Goal: Task Accomplishment & Management: Manage account settings

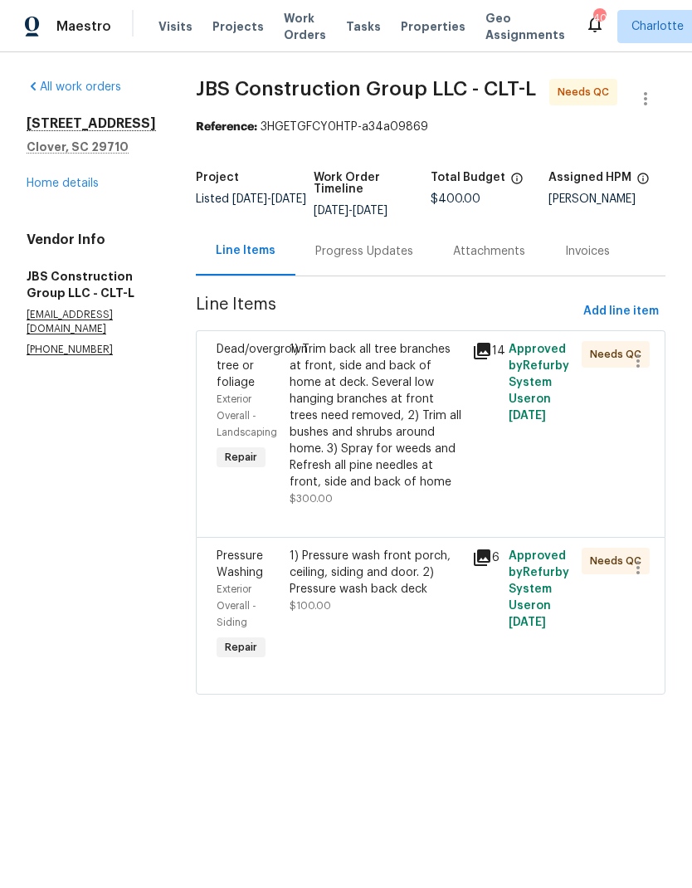
click at [280, 376] on div "Dead/overgrown tree or foliage" at bounding box center [248, 366] width 63 height 50
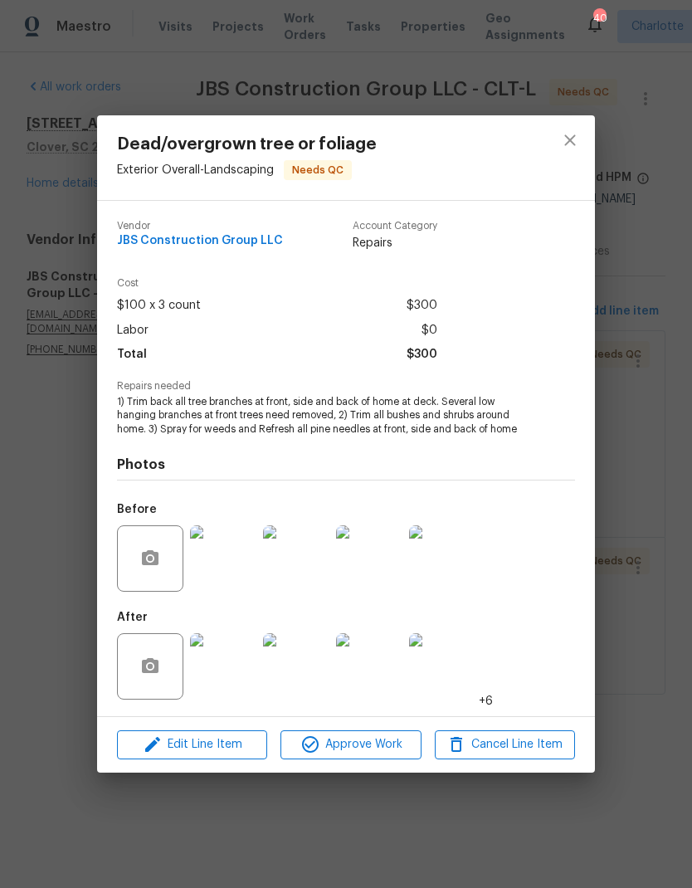
click at [230, 675] on img at bounding box center [223, 666] width 66 height 66
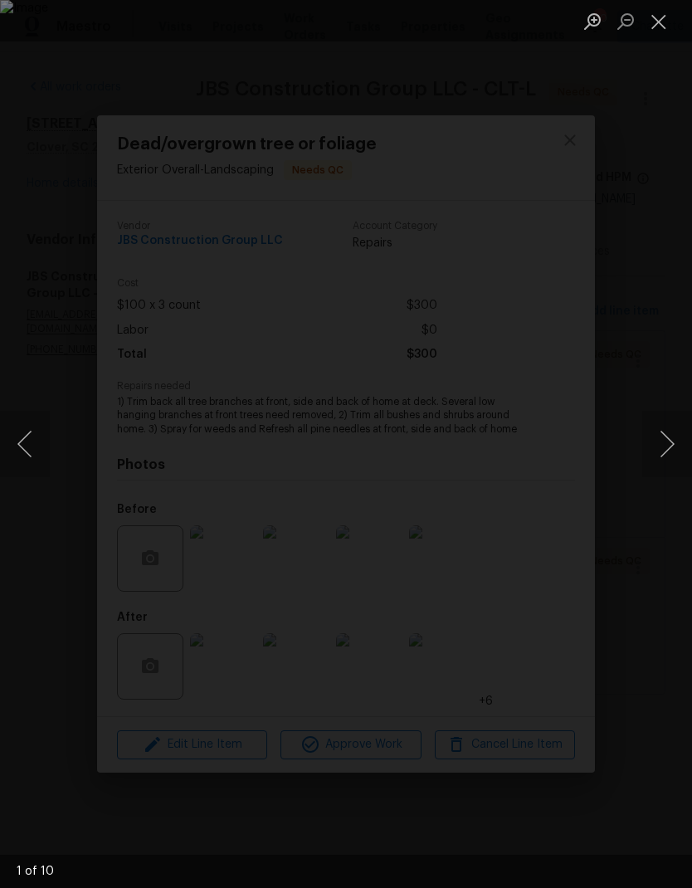
click at [667, 447] on button "Next image" at bounding box center [668, 444] width 50 height 66
click at [670, 444] on button "Next image" at bounding box center [668, 444] width 50 height 66
click at [672, 442] on button "Next image" at bounding box center [668, 444] width 50 height 66
click at [672, 437] on button "Next image" at bounding box center [668, 444] width 50 height 66
click at [671, 437] on button "Next image" at bounding box center [668, 444] width 50 height 66
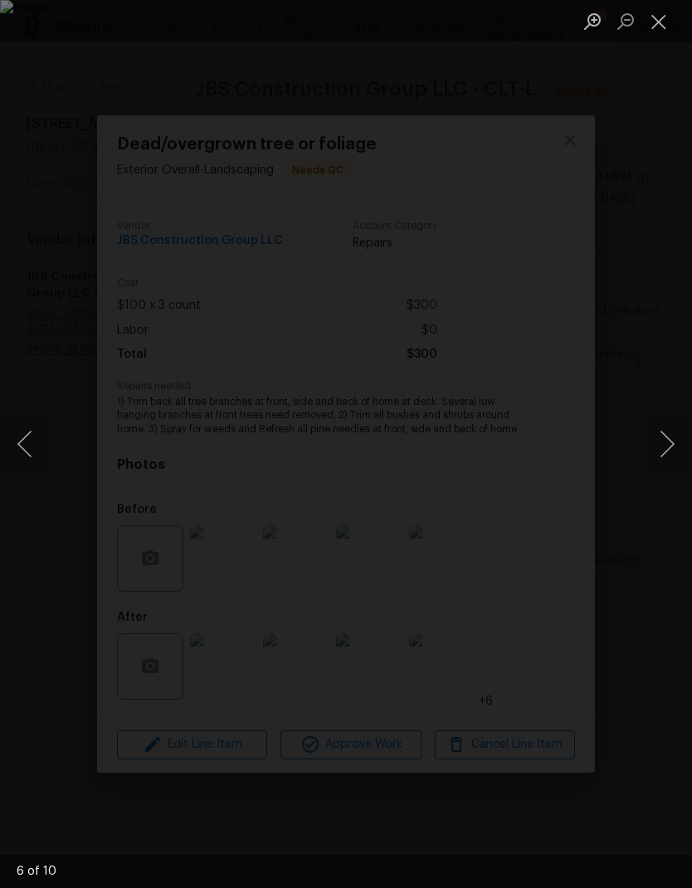
click at [670, 436] on button "Next image" at bounding box center [668, 444] width 50 height 66
click at [671, 432] on button "Next image" at bounding box center [668, 444] width 50 height 66
click at [672, 432] on button "Next image" at bounding box center [668, 444] width 50 height 66
click at [672, 429] on button "Next image" at bounding box center [668, 444] width 50 height 66
click at [671, 430] on button "Next image" at bounding box center [668, 444] width 50 height 66
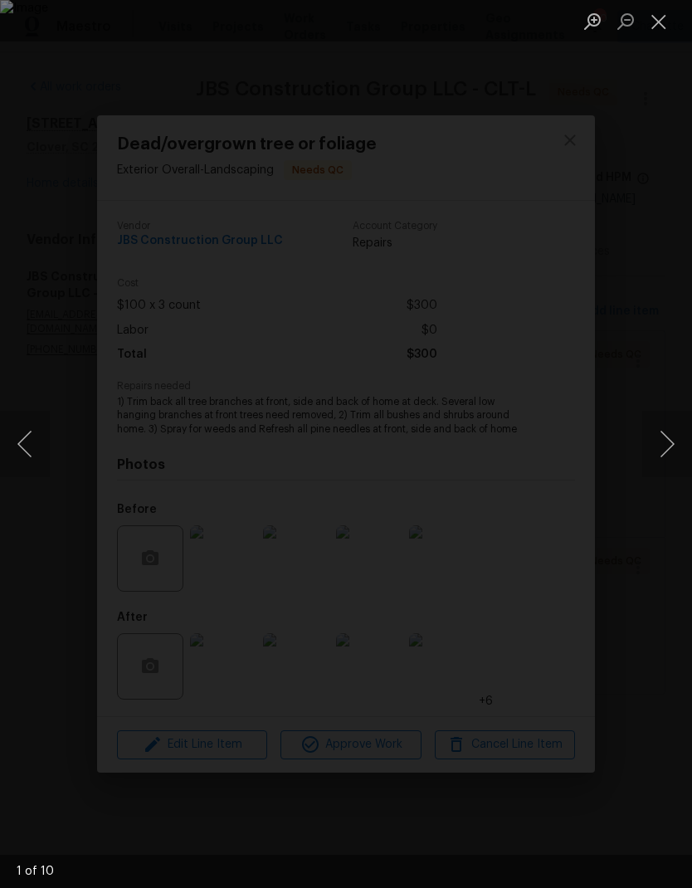
click at [663, 29] on button "Close lightbox" at bounding box center [659, 21] width 33 height 29
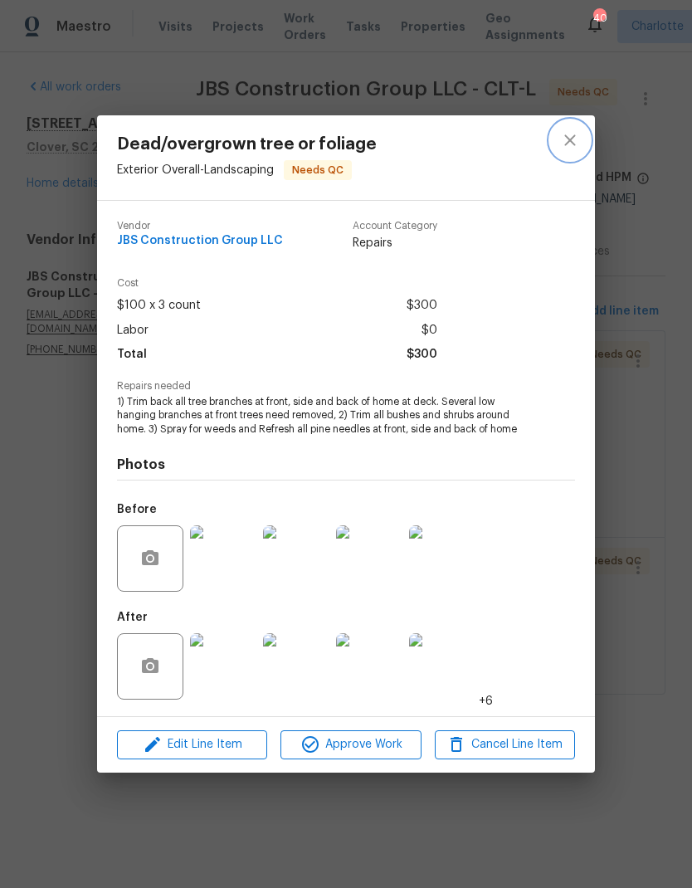
click at [579, 144] on icon "close" at bounding box center [570, 140] width 20 height 20
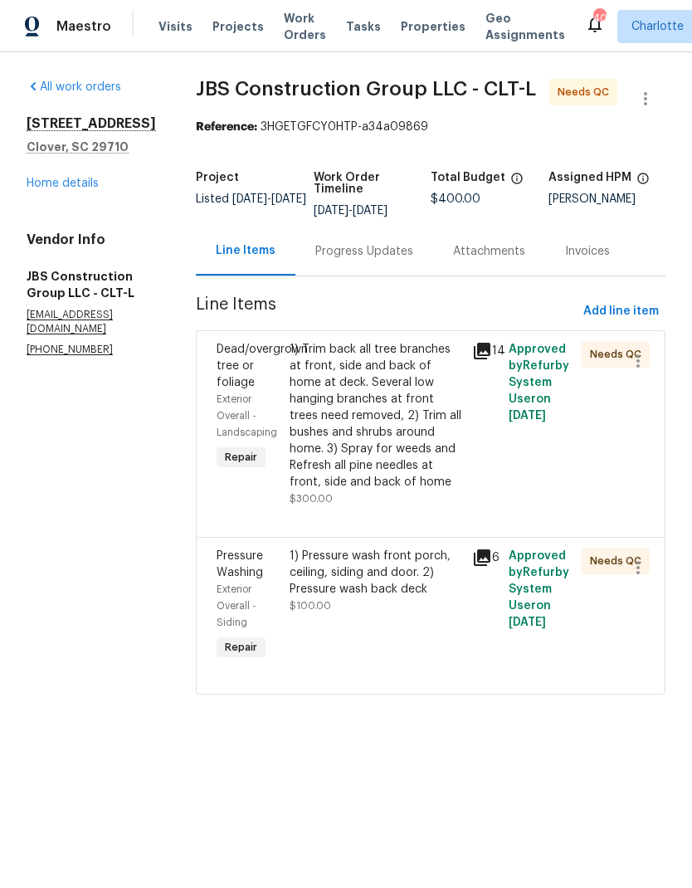
click at [280, 581] on div "Pressure Washing" at bounding box center [248, 564] width 63 height 33
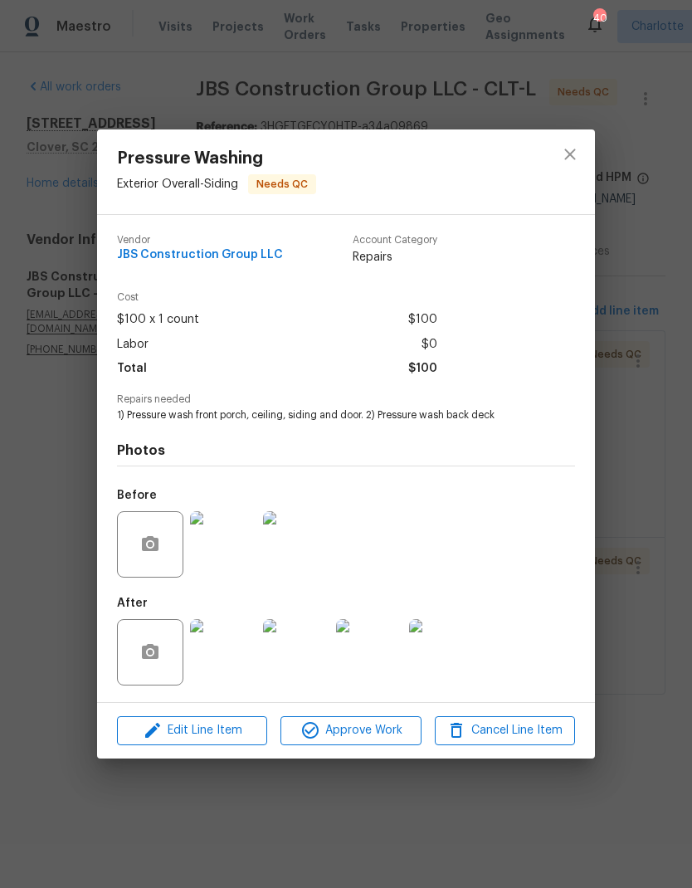
click at [237, 652] on img at bounding box center [223, 652] width 66 height 66
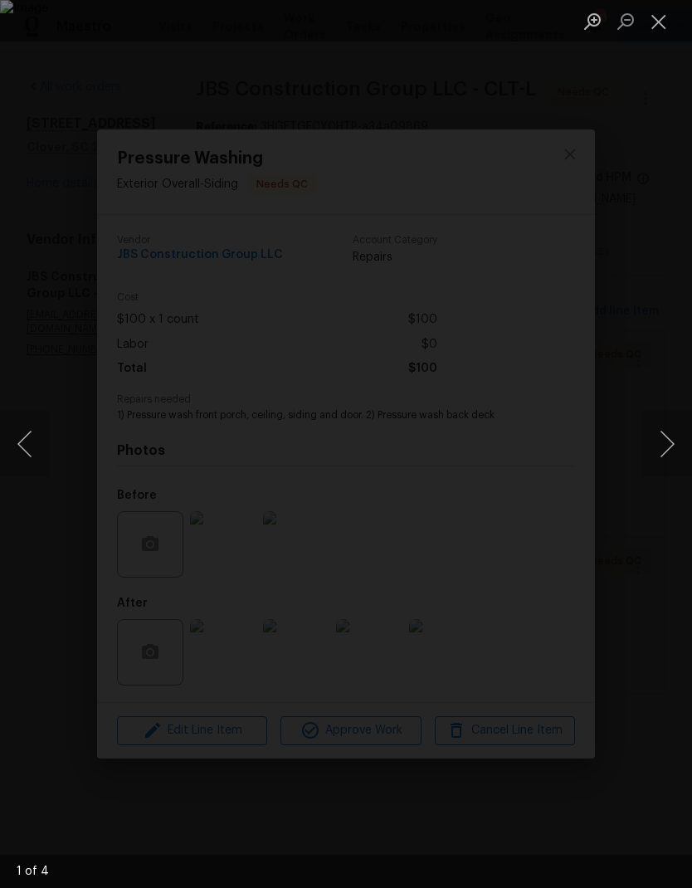
click at [665, 442] on button "Next image" at bounding box center [668, 444] width 50 height 66
click at [670, 434] on button "Next image" at bounding box center [668, 444] width 50 height 66
click at [671, 432] on button "Next image" at bounding box center [668, 444] width 50 height 66
click at [670, 431] on button "Next image" at bounding box center [668, 444] width 50 height 66
click at [672, 427] on button "Next image" at bounding box center [668, 444] width 50 height 66
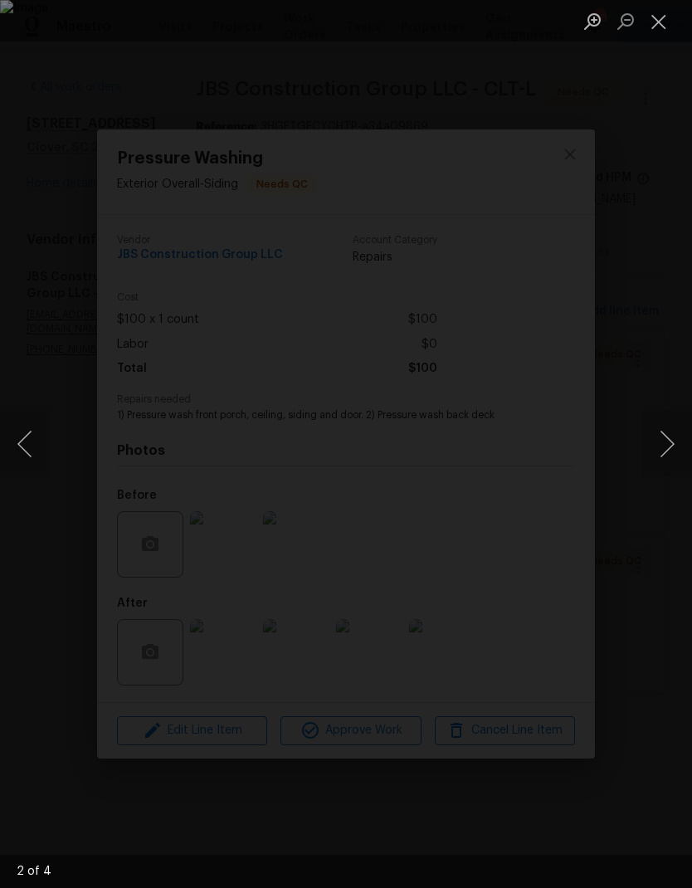
click at [660, 21] on button "Close lightbox" at bounding box center [659, 21] width 33 height 29
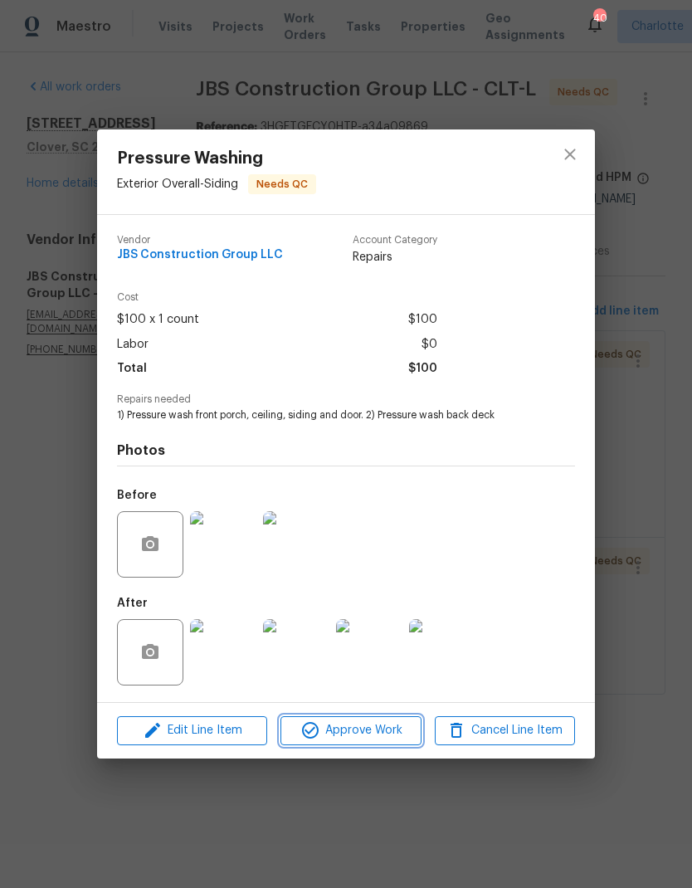
click at [361, 737] on span "Approve Work" at bounding box center [351, 731] width 130 height 21
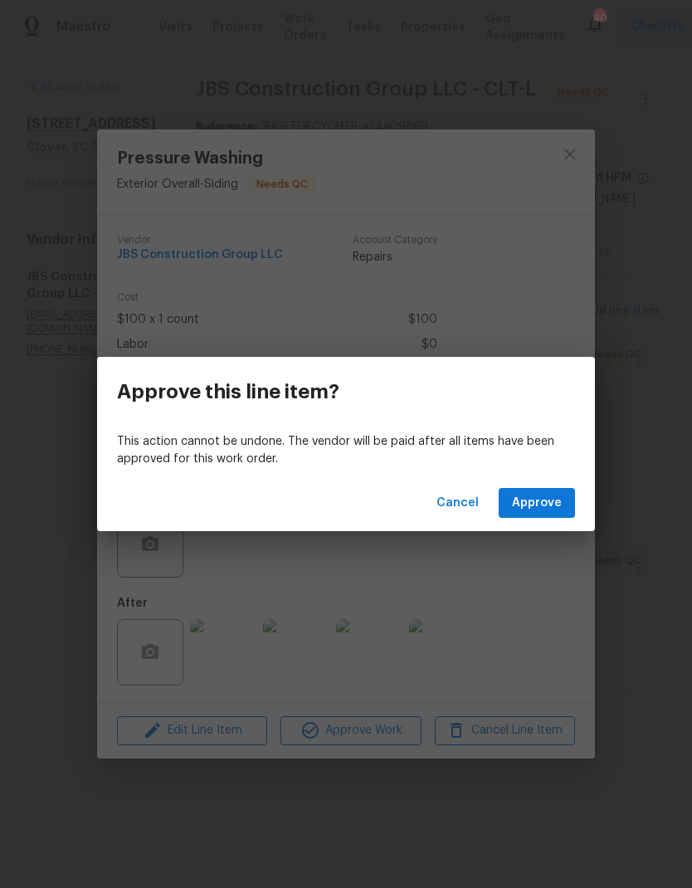
click at [551, 502] on span "Approve" at bounding box center [537, 503] width 50 height 21
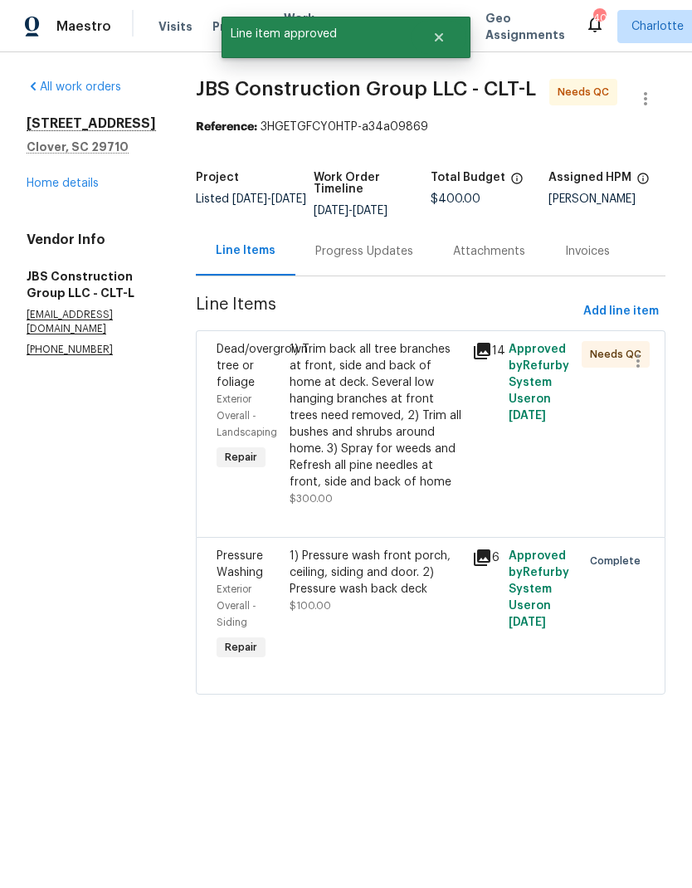
click at [387, 260] on div "Progress Updates" at bounding box center [364, 251] width 98 height 17
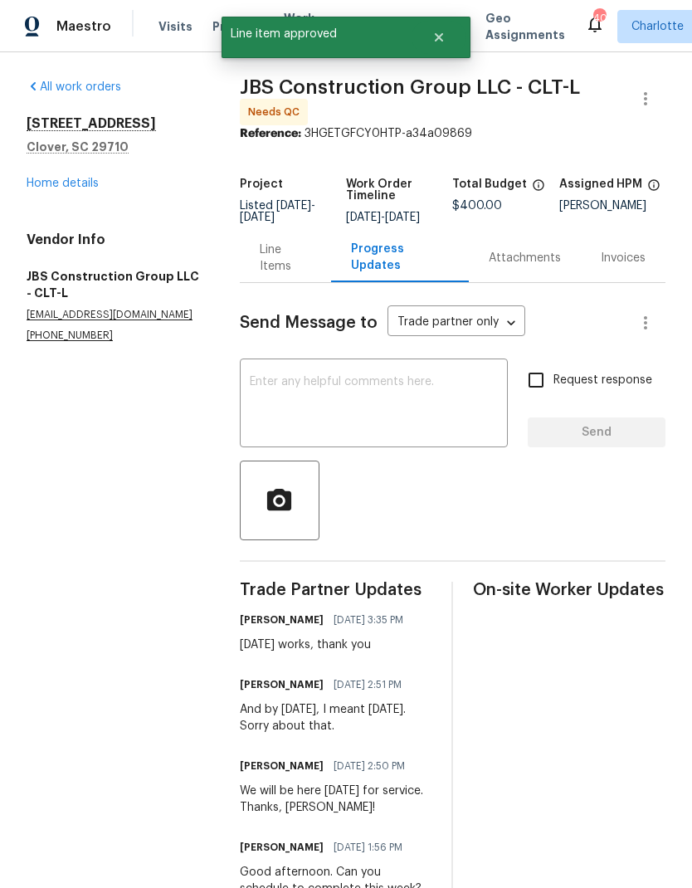
click at [287, 266] on div "Line Items" at bounding box center [286, 258] width 52 height 33
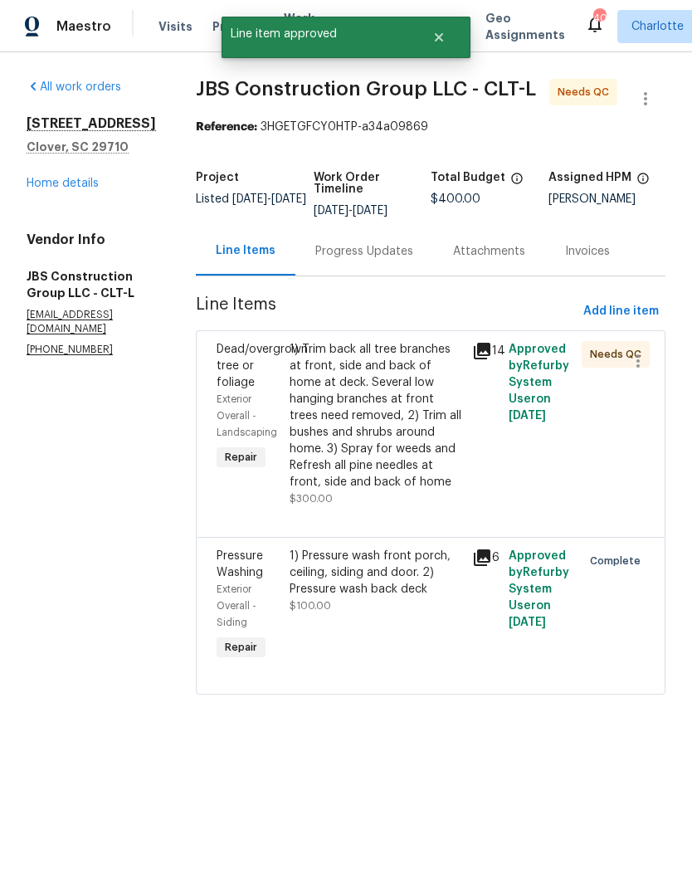
click at [281, 369] on span "Dead/overgrown tree or foliage" at bounding box center [262, 366] width 91 height 45
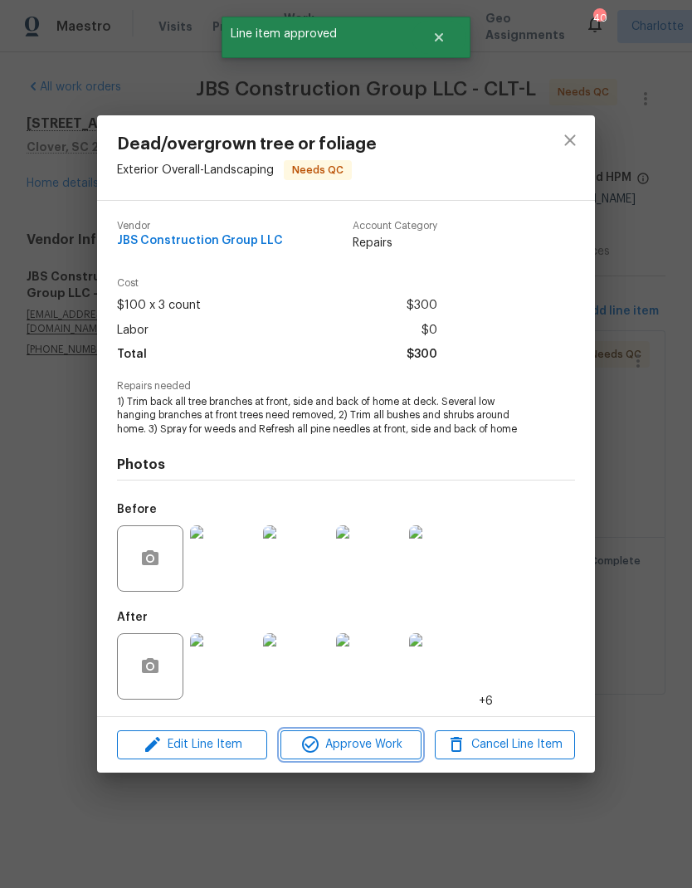
click at [359, 752] on span "Approve Work" at bounding box center [351, 745] width 130 height 21
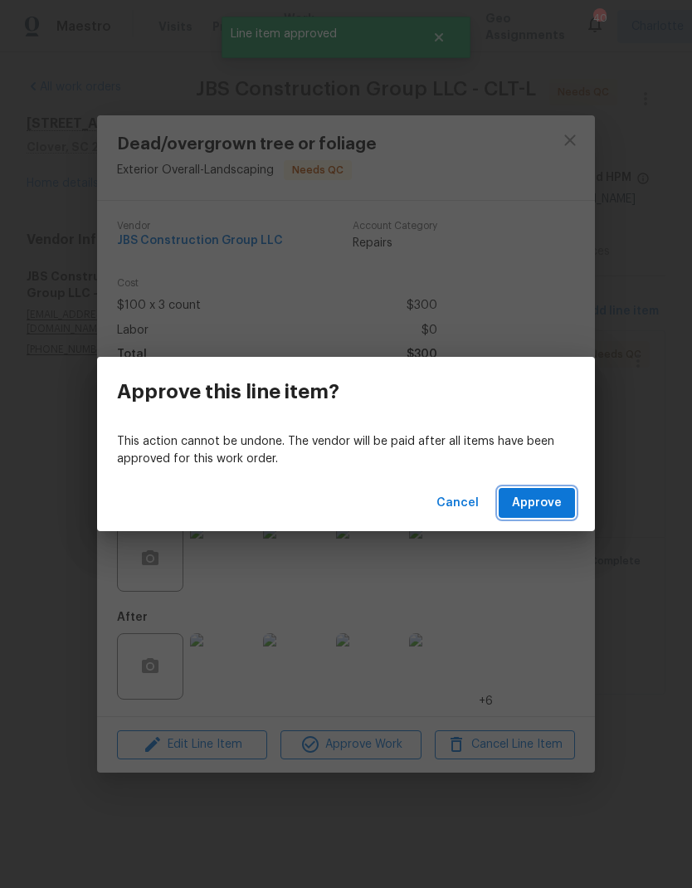
click at [546, 503] on span "Approve" at bounding box center [537, 503] width 50 height 21
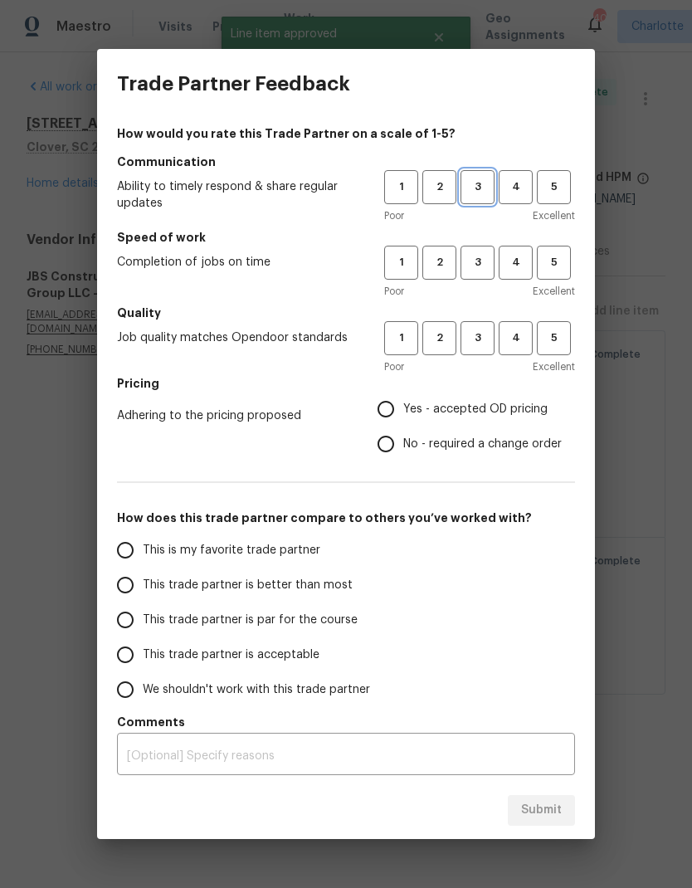
click at [488, 197] on button "3" at bounding box center [478, 187] width 34 height 34
click at [469, 261] on span "3" at bounding box center [477, 262] width 31 height 19
click at [485, 341] on span "3" at bounding box center [477, 338] width 31 height 19
click at [398, 407] on input "Yes - accepted OD pricing" at bounding box center [386, 409] width 35 height 35
radio input "true"
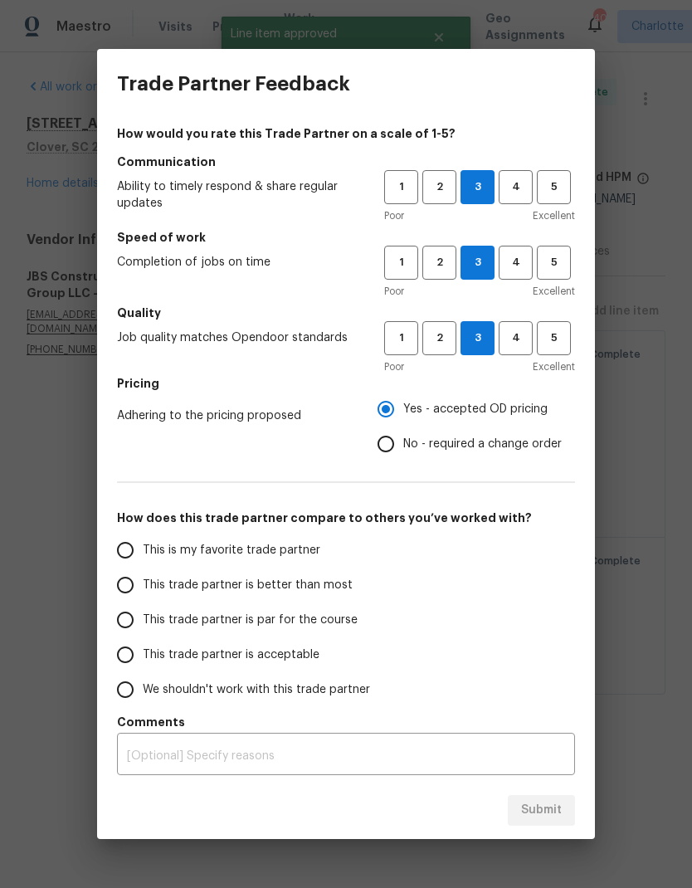
click at [133, 615] on input "This trade partner is par for the course" at bounding box center [125, 620] width 35 height 35
click at [565, 824] on button "Submit" at bounding box center [541, 810] width 67 height 31
radio input "true"
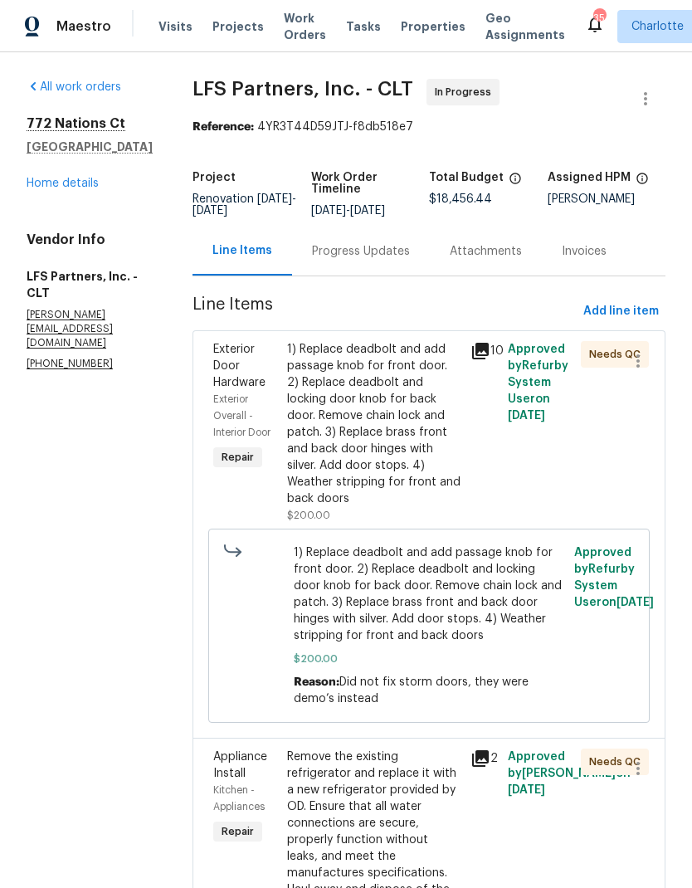
scroll to position [1693, 0]
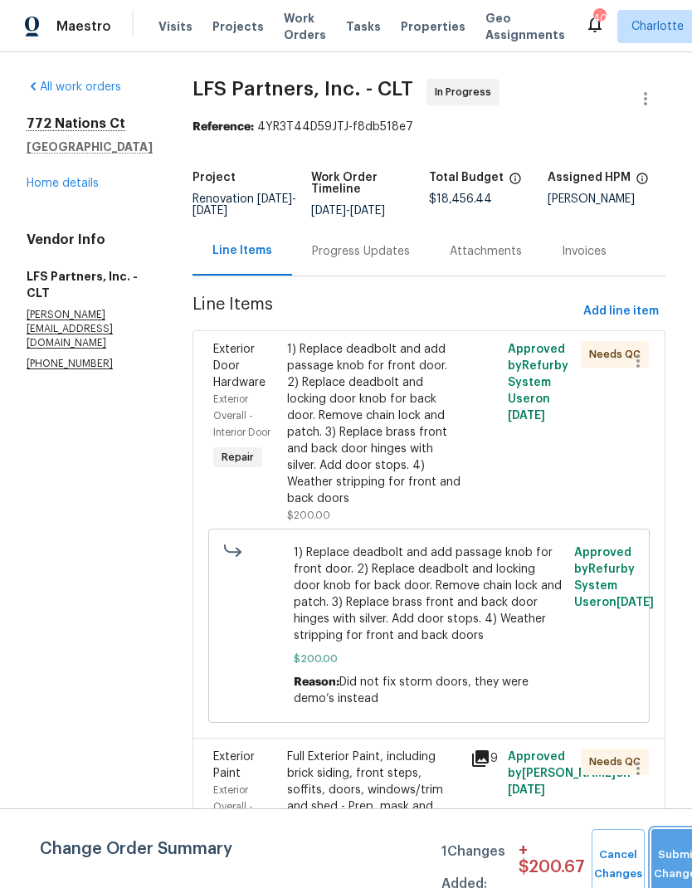
click at [674, 858] on button "Submit Changes" at bounding box center [678, 864] width 53 height 71
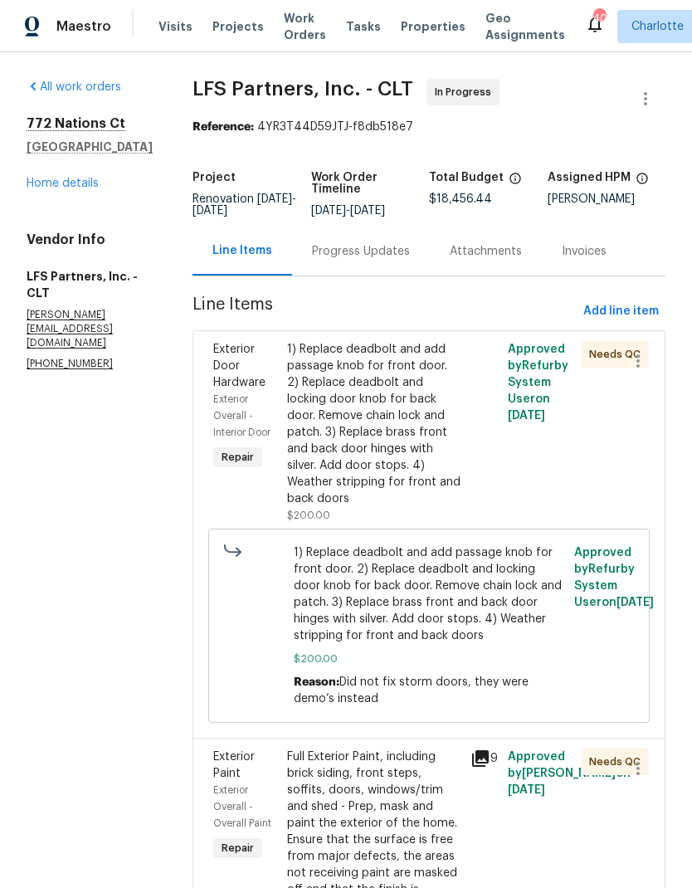
click at [43, 183] on link "Home details" at bounding box center [63, 184] width 72 height 12
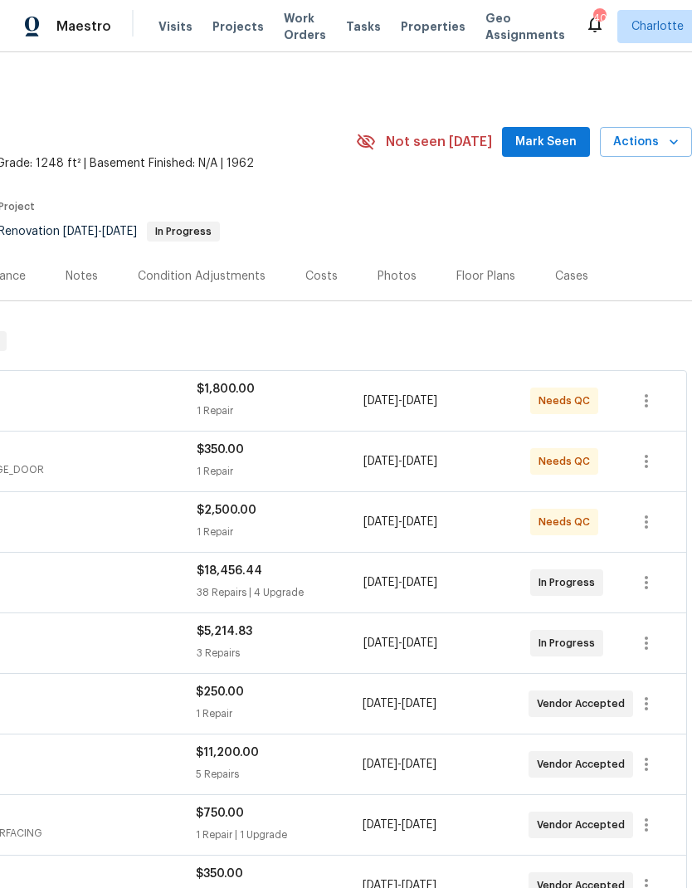
scroll to position [0, 246]
click at [551, 136] on span "Mark Seen" at bounding box center [546, 142] width 61 height 21
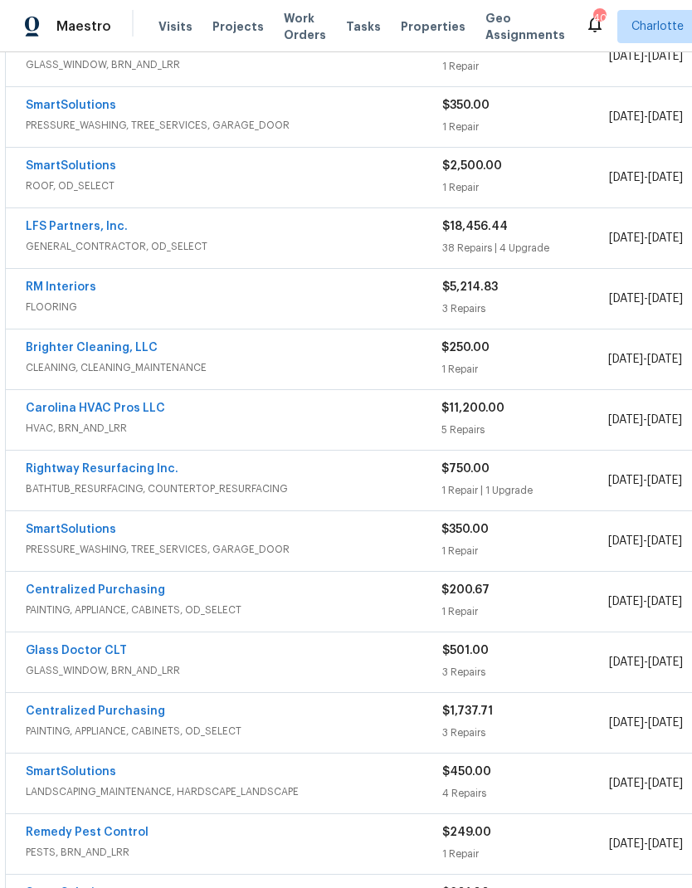
scroll to position [345, 0]
click at [42, 291] on link "RM Interiors" at bounding box center [61, 287] width 71 height 12
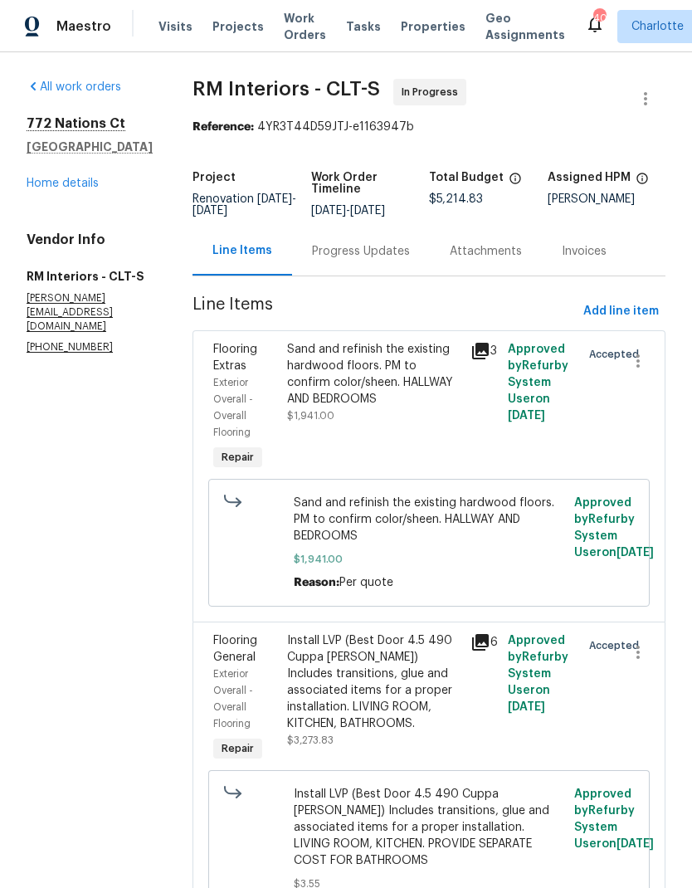
click at [373, 262] on div "Progress Updates" at bounding box center [361, 251] width 138 height 49
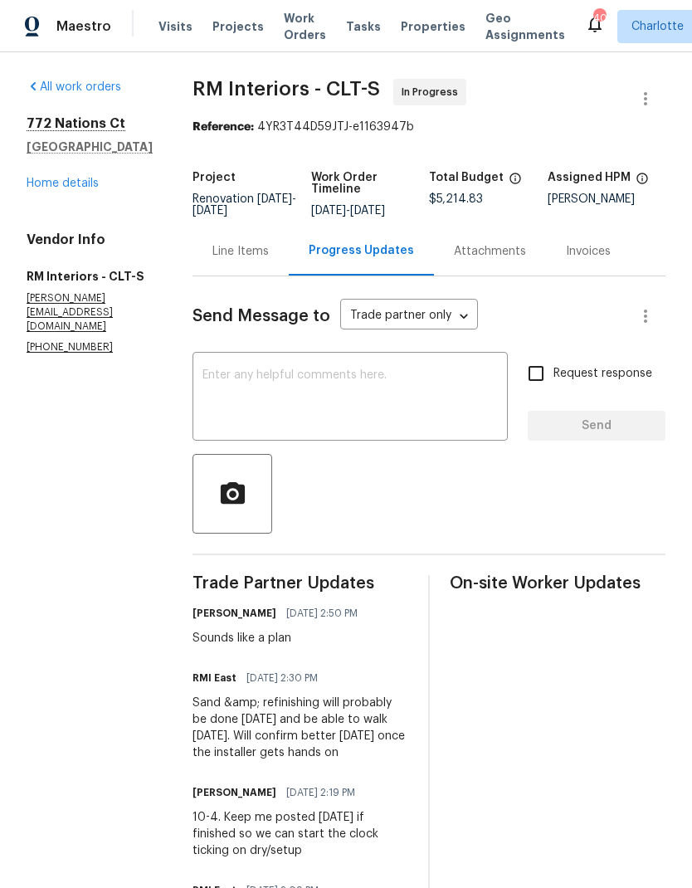
click at [366, 404] on textarea at bounding box center [351, 398] width 296 height 58
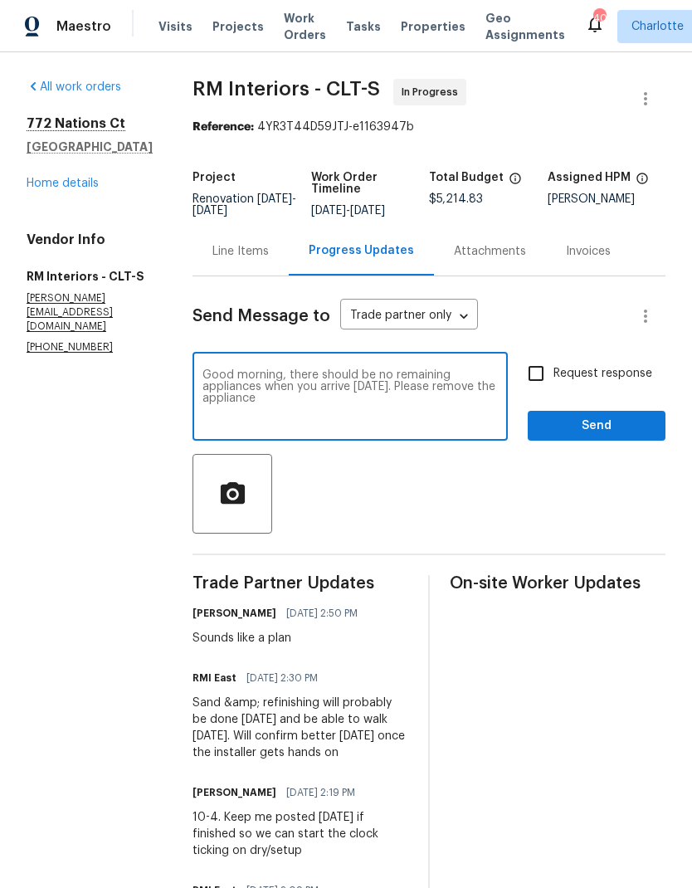
click at [409, 391] on textarea "Good morning, there should be no remaining appliances when you arrive today. Pl…" at bounding box center [351, 398] width 296 height 58
click at [408, 390] on textarea "Good morning, there should be no remaining appliances when you arrive today. Pl…" at bounding box center [351, 398] width 296 height 58
click at [360, 411] on textarea "Good morning, there should be no remaining appliances when you arrive today. Ca…" at bounding box center [351, 398] width 296 height 58
click at [389, 403] on textarea "Good morning, there should be no remaining appliances when you arrive today. Ca…" at bounding box center [351, 398] width 296 height 58
type textarea "Good morning, there should be no remaining appliances when you arrive today. Ca…"
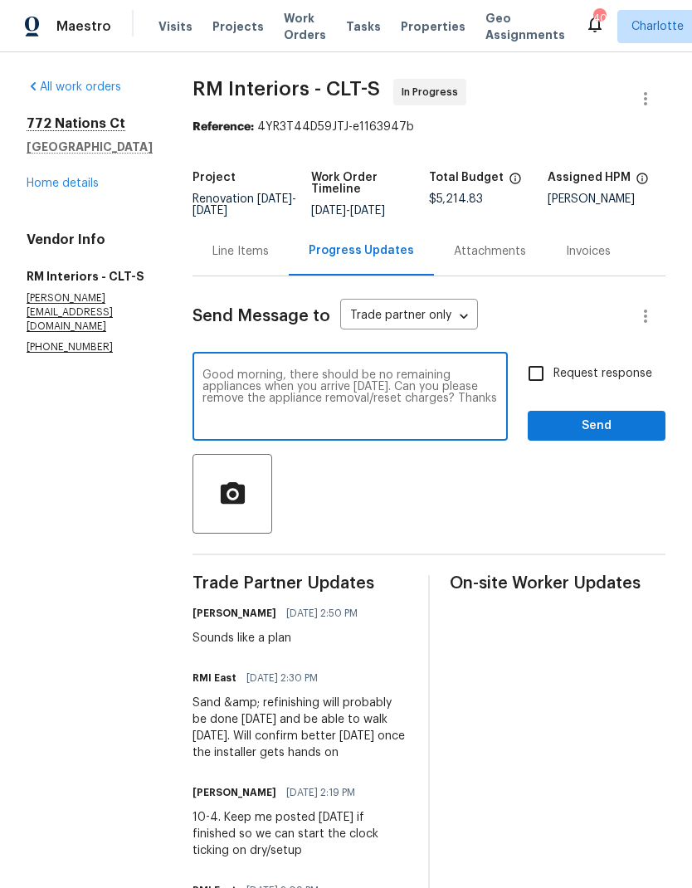
click at [533, 372] on input "Request response" at bounding box center [536, 373] width 35 height 35
checkbox input "true"
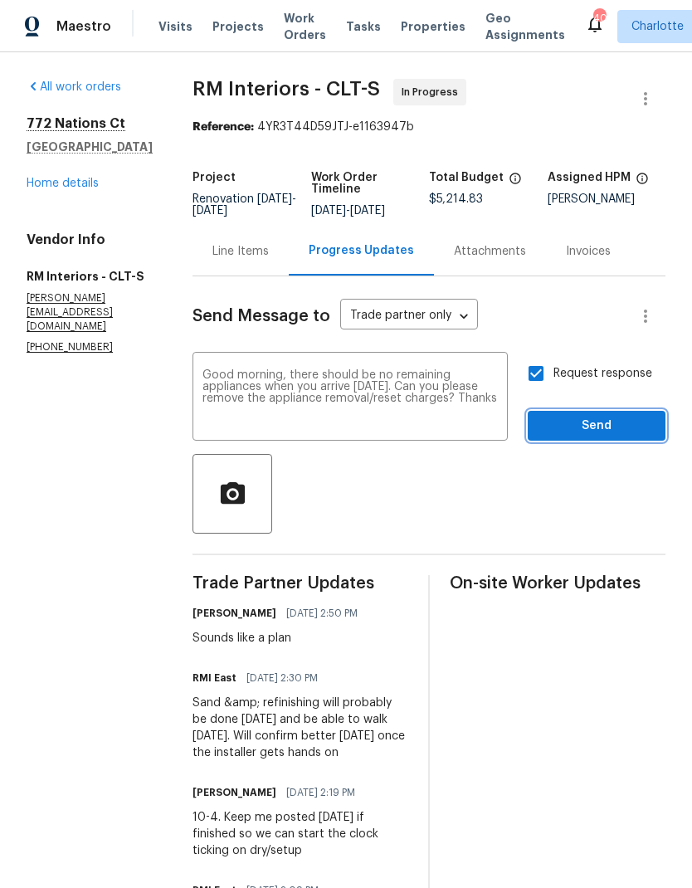
click at [613, 430] on span "Send" at bounding box center [596, 426] width 111 height 21
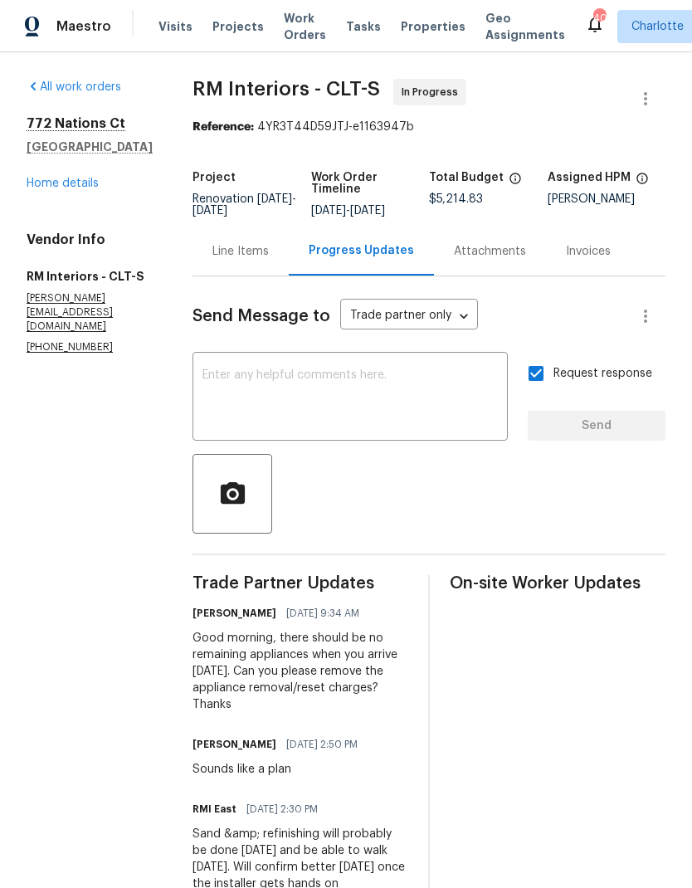
click at [38, 185] on link "Home details" at bounding box center [63, 184] width 72 height 12
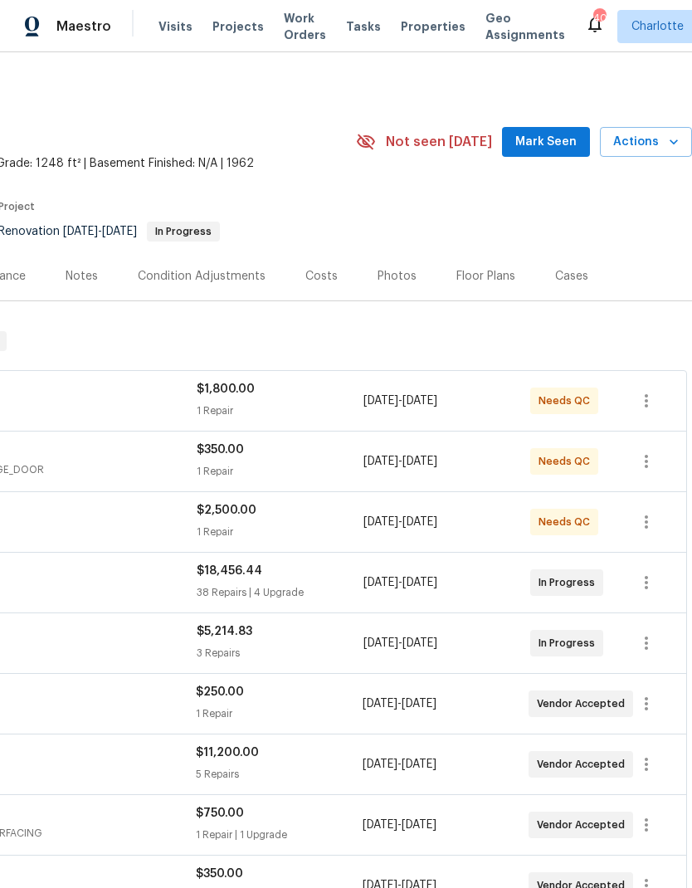
scroll to position [0, 246]
click at [548, 149] on span "Mark Seen" at bounding box center [546, 142] width 61 height 21
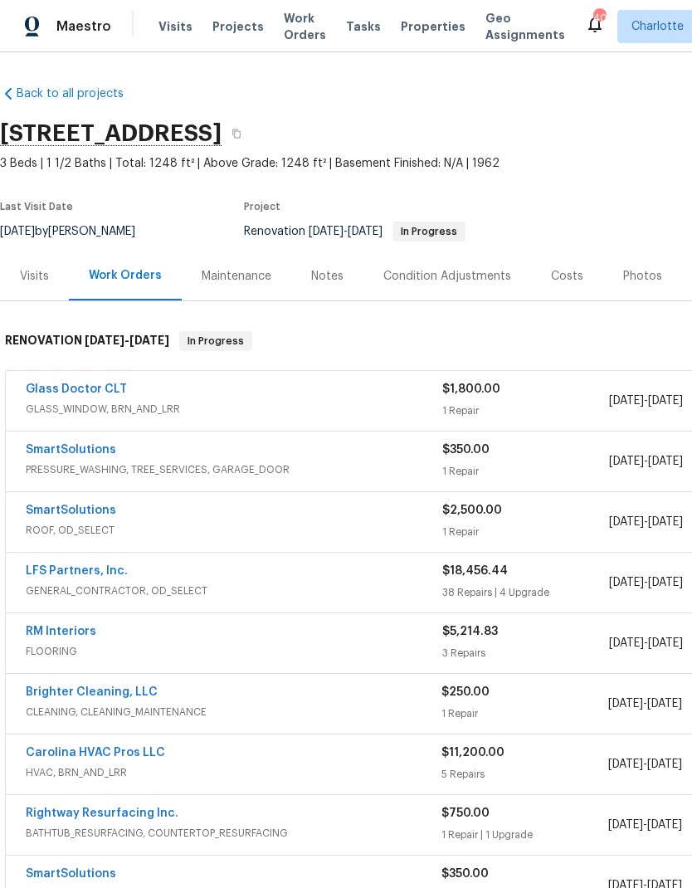
scroll to position [0, 0]
click at [45, 394] on link "Glass Doctor CLT" at bounding box center [76, 390] width 101 height 12
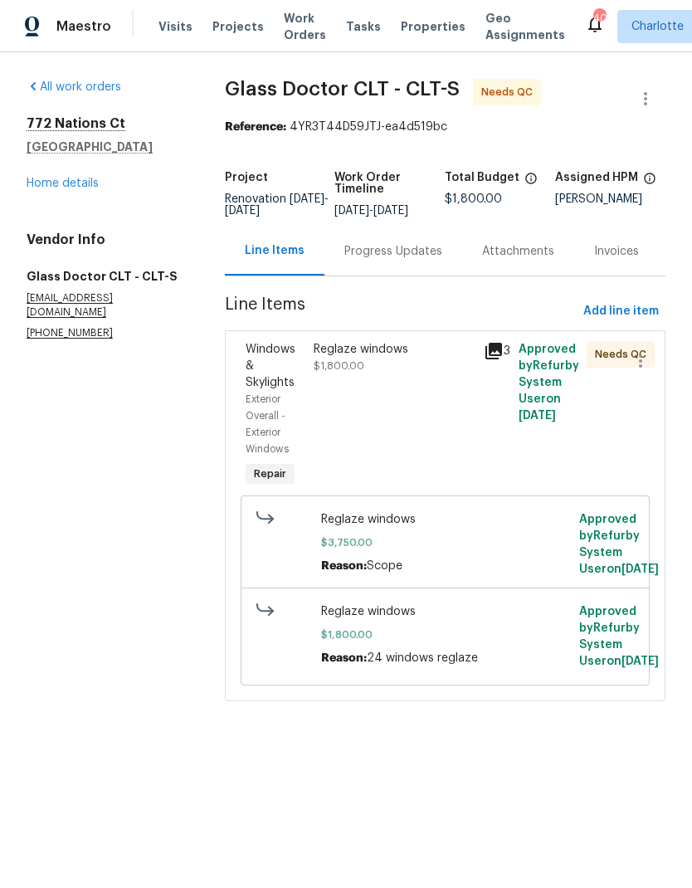
click at [485, 361] on icon at bounding box center [494, 351] width 20 height 20
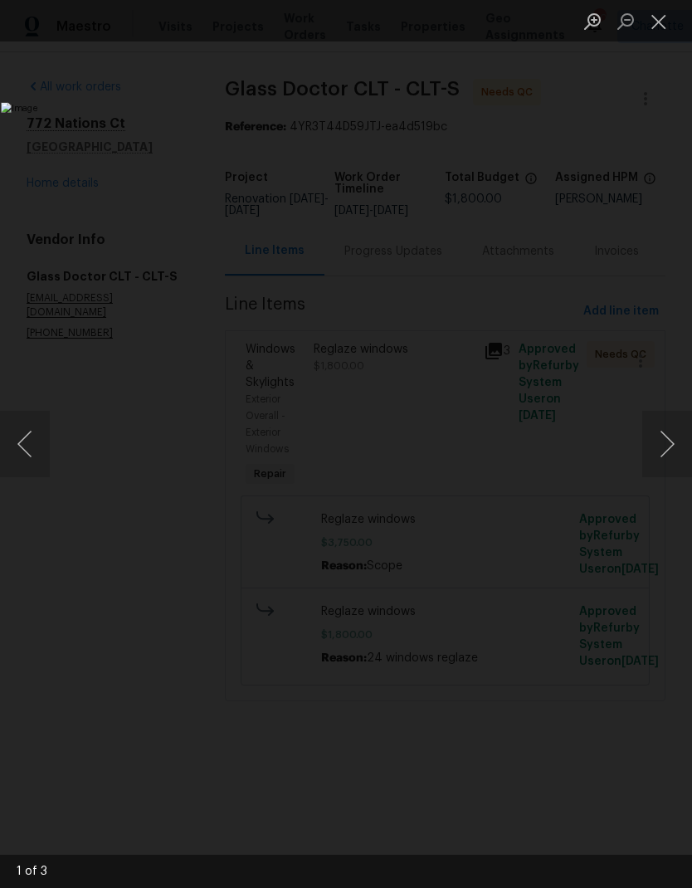
click at [672, 449] on button "Next image" at bounding box center [668, 444] width 50 height 66
click at [664, 454] on button "Next image" at bounding box center [668, 444] width 50 height 66
click at [667, 446] on button "Next image" at bounding box center [668, 444] width 50 height 66
click at [659, 443] on button "Next image" at bounding box center [668, 444] width 50 height 66
click at [662, 446] on button "Next image" at bounding box center [668, 444] width 50 height 66
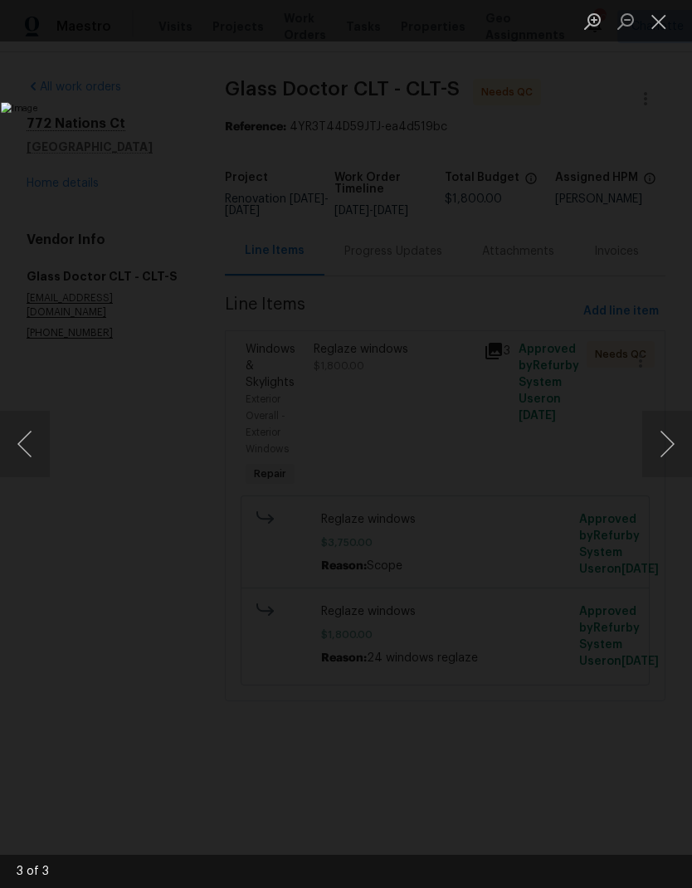
click at [655, 443] on button "Next image" at bounding box center [668, 444] width 50 height 66
click at [662, 437] on button "Next image" at bounding box center [668, 444] width 50 height 66
click at [667, 437] on button "Next image" at bounding box center [668, 444] width 50 height 66
click at [666, 18] on button "Close lightbox" at bounding box center [659, 21] width 33 height 29
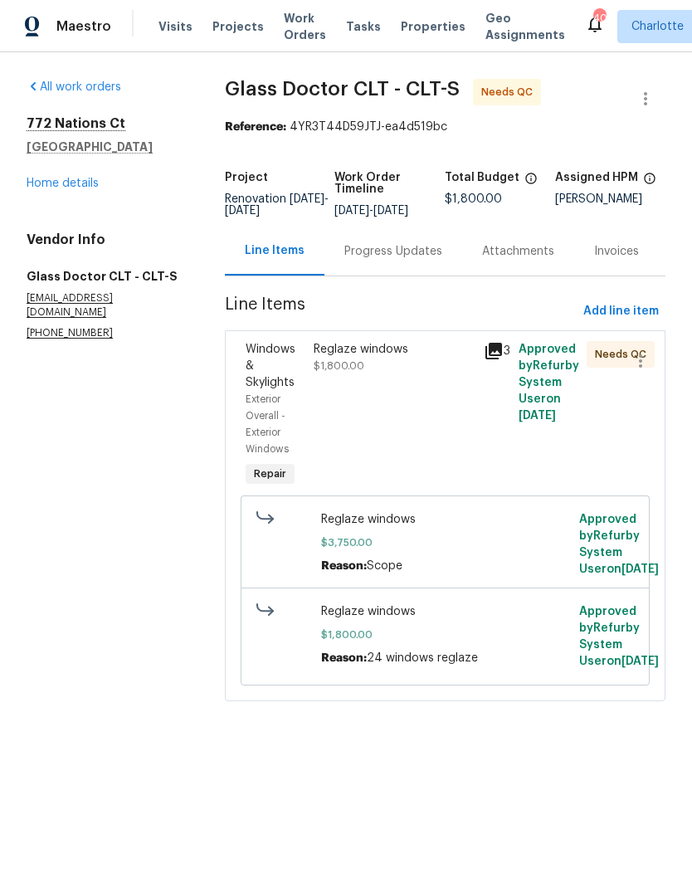
click at [34, 187] on link "Home details" at bounding box center [63, 184] width 72 height 12
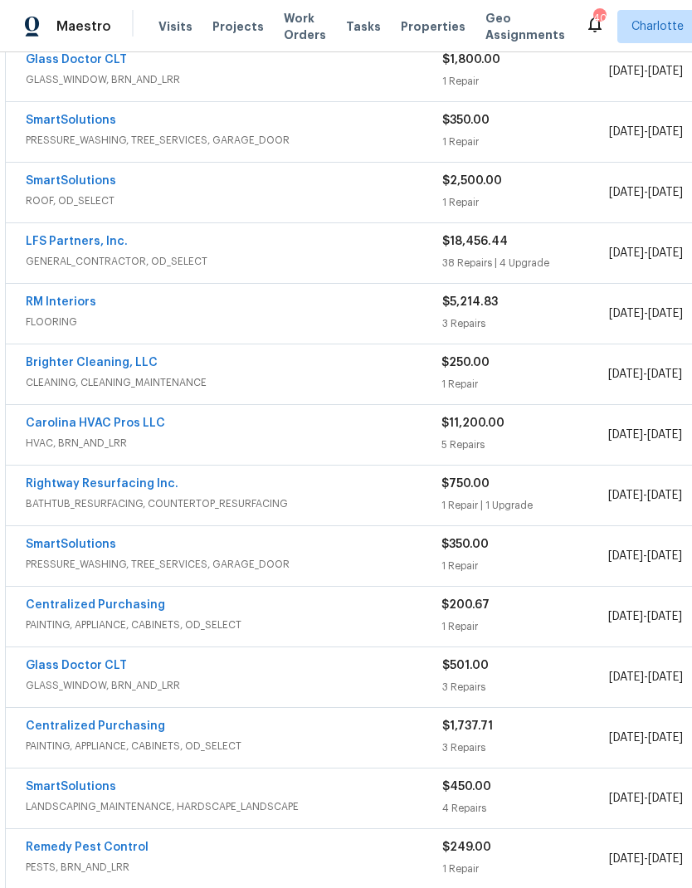
scroll to position [330, 0]
click at [54, 175] on link "SmartSolutions" at bounding box center [71, 180] width 90 height 12
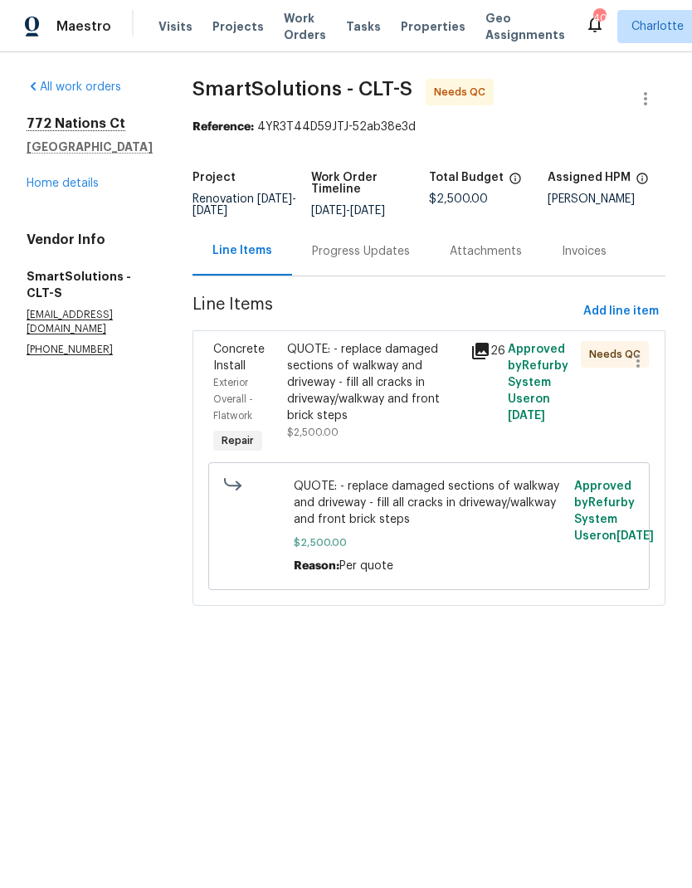
click at [485, 354] on icon at bounding box center [481, 351] width 20 height 20
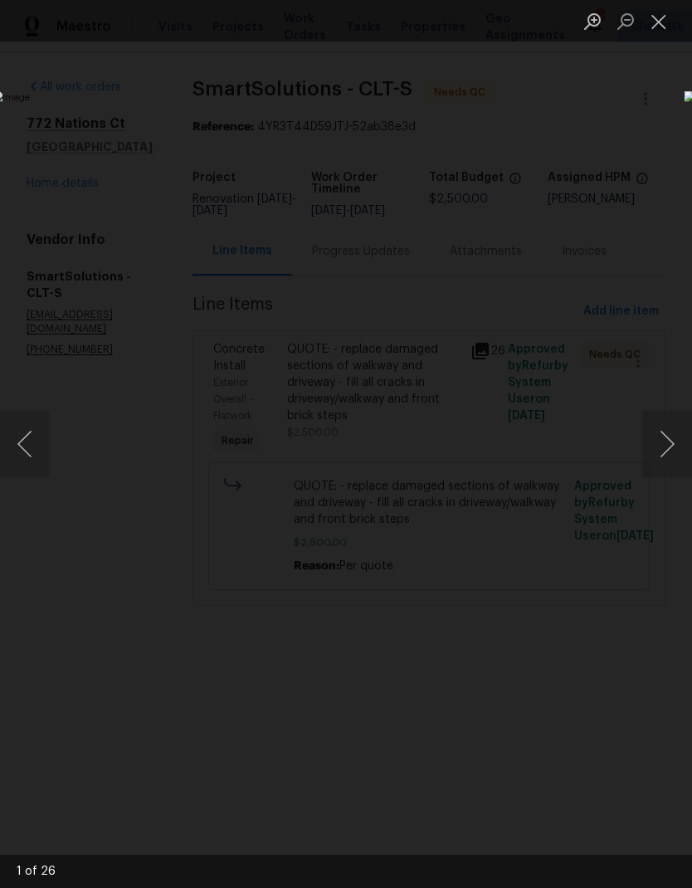
click at [683, 449] on button "Next image" at bounding box center [668, 444] width 50 height 66
click at [671, 450] on button "Next image" at bounding box center [668, 444] width 50 height 66
click at [668, 451] on button "Next image" at bounding box center [668, 444] width 50 height 66
click at [668, 446] on button "Next image" at bounding box center [668, 444] width 50 height 66
click at [668, 447] on button "Next image" at bounding box center [668, 444] width 50 height 66
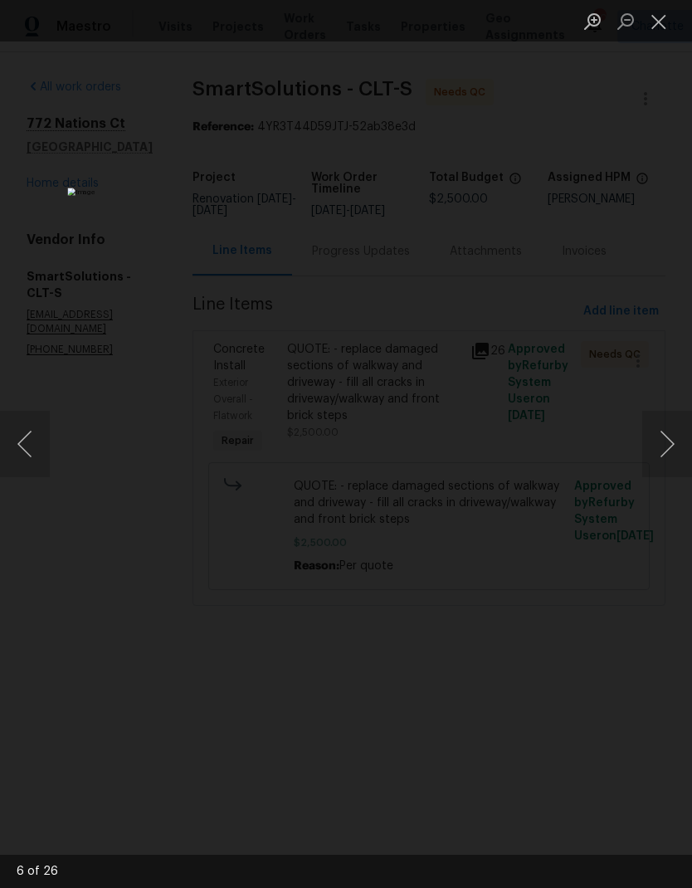
click at [667, 451] on button "Next image" at bounding box center [668, 444] width 50 height 66
click at [662, 453] on button "Next image" at bounding box center [668, 444] width 50 height 66
click at [662, 452] on button "Next image" at bounding box center [668, 444] width 50 height 66
click at [662, 453] on button "Next image" at bounding box center [668, 444] width 50 height 66
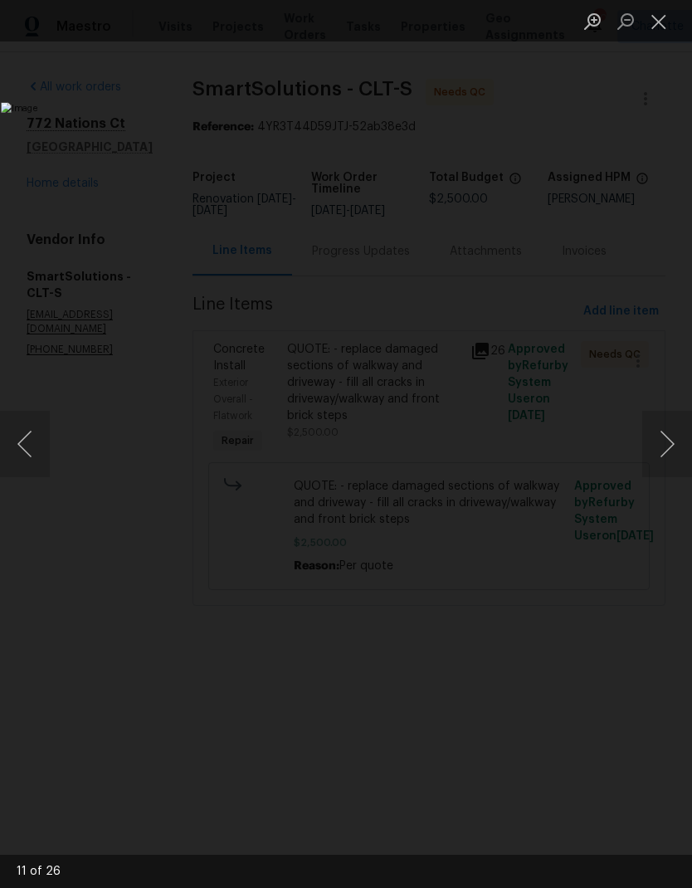
click at [664, 452] on button "Next image" at bounding box center [668, 444] width 50 height 66
click at [662, 452] on button "Next image" at bounding box center [668, 444] width 50 height 66
click at [660, 452] on button "Next image" at bounding box center [668, 444] width 50 height 66
click at [662, 455] on button "Next image" at bounding box center [668, 444] width 50 height 66
click at [664, 454] on button "Next image" at bounding box center [668, 444] width 50 height 66
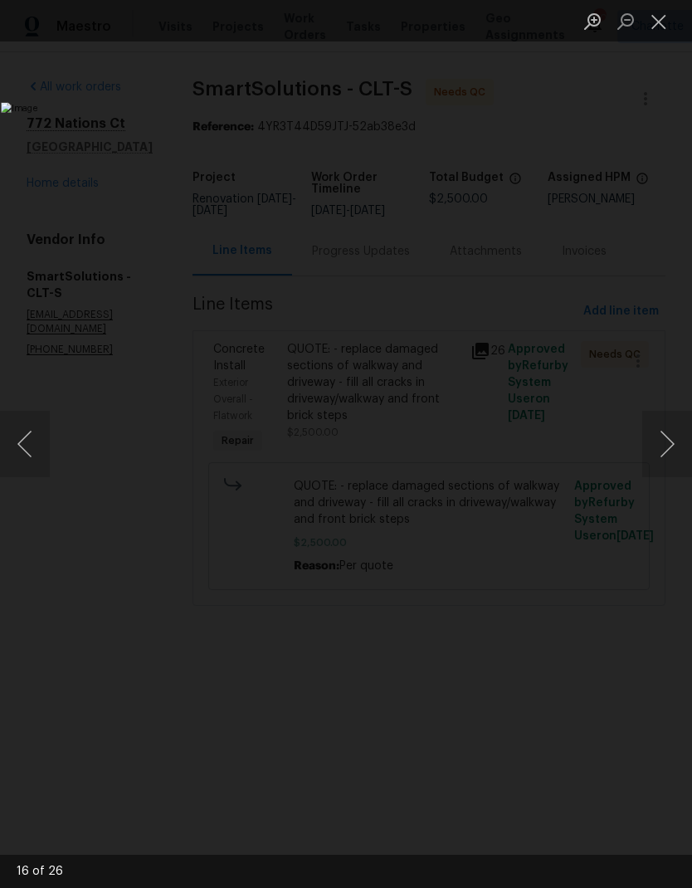
click at [660, 453] on button "Next image" at bounding box center [668, 444] width 50 height 66
click at [657, 454] on button "Next image" at bounding box center [668, 444] width 50 height 66
click at [661, 27] on button "Close lightbox" at bounding box center [659, 21] width 33 height 29
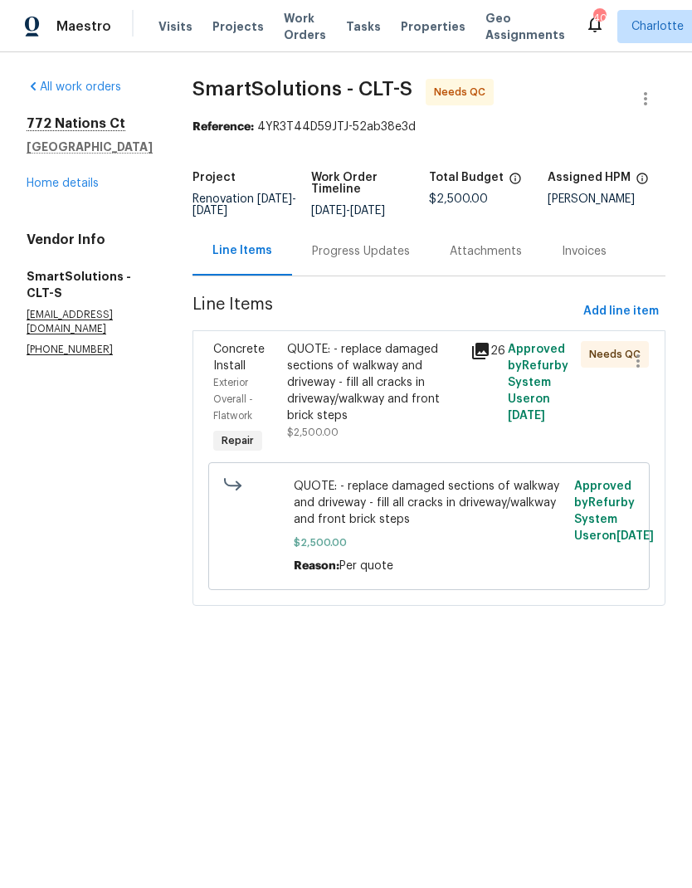
click at [477, 358] on icon at bounding box center [481, 351] width 20 height 20
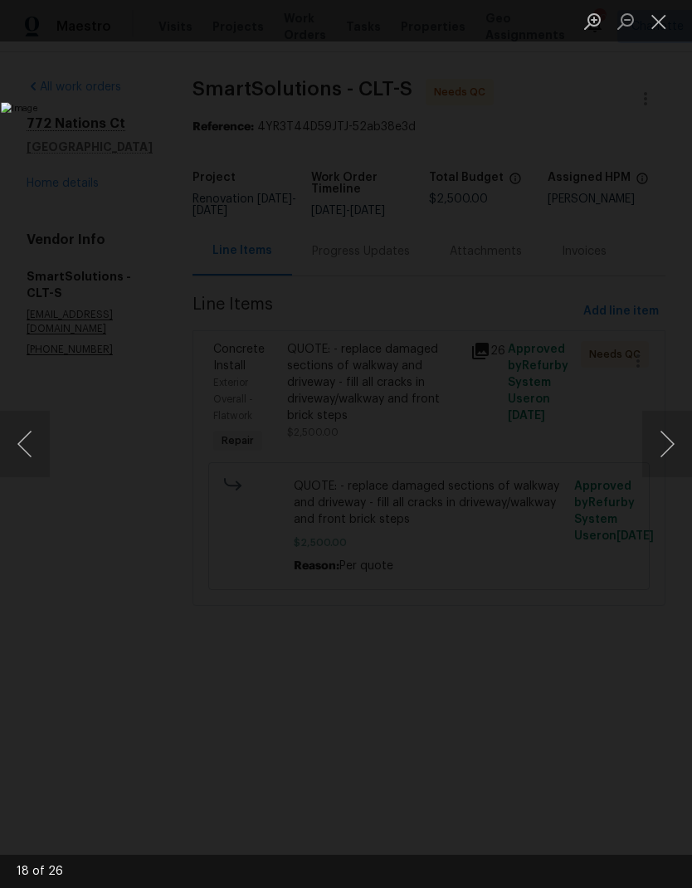
click at [662, 446] on button "Next image" at bounding box center [668, 444] width 50 height 66
click at [662, 437] on button "Next image" at bounding box center [668, 444] width 50 height 66
click at [663, 437] on button "Next image" at bounding box center [668, 444] width 50 height 66
click at [667, 436] on button "Next image" at bounding box center [668, 444] width 50 height 66
click at [667, 435] on button "Next image" at bounding box center [668, 444] width 50 height 66
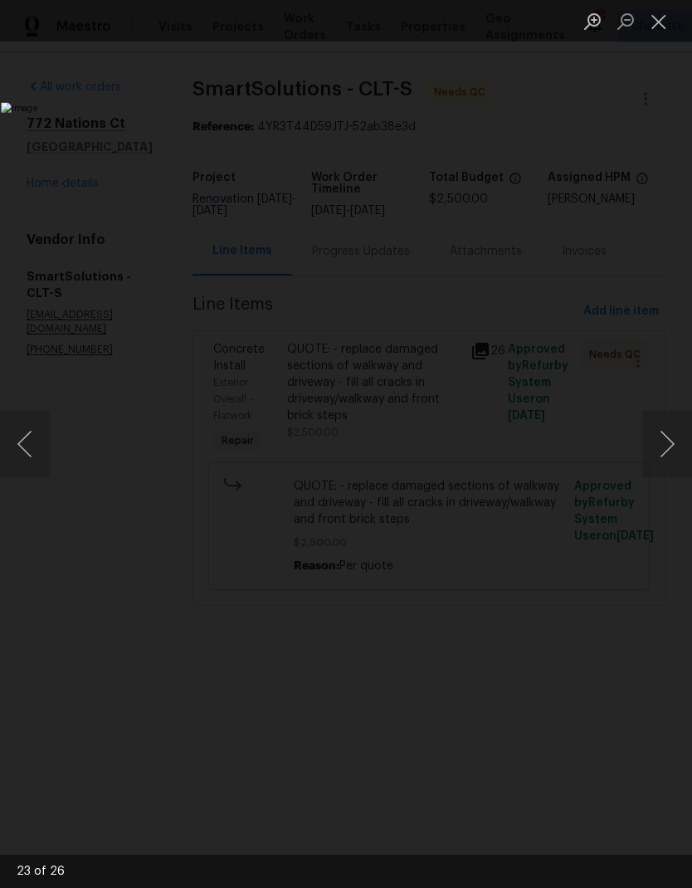
click at [667, 437] on button "Next image" at bounding box center [668, 444] width 50 height 66
click at [664, 437] on button "Next image" at bounding box center [668, 444] width 50 height 66
click at [666, 437] on button "Next image" at bounding box center [668, 444] width 50 height 66
click at [661, 437] on button "Next image" at bounding box center [668, 444] width 50 height 66
click at [670, 438] on button "Next image" at bounding box center [668, 444] width 50 height 66
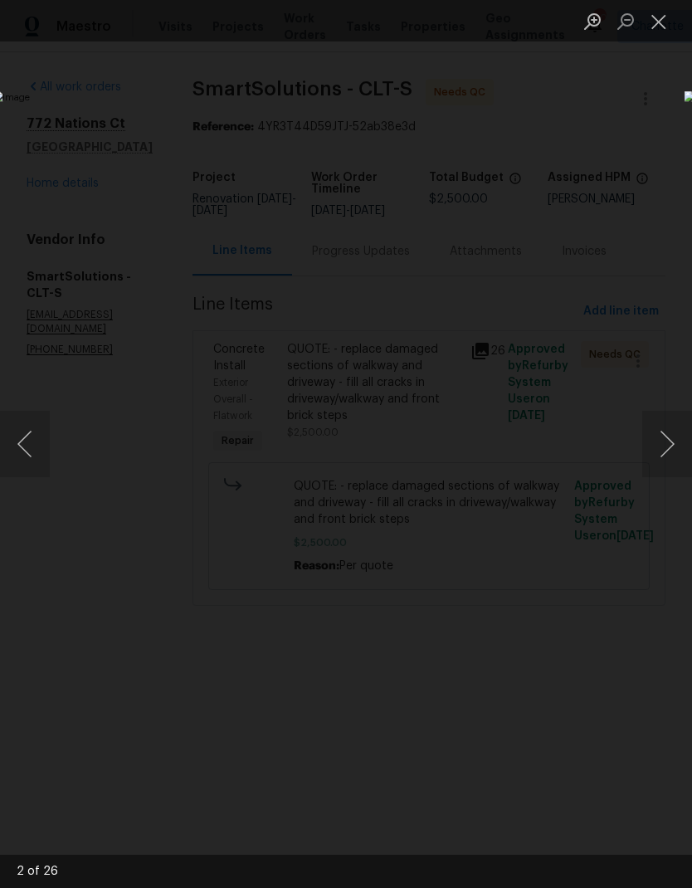
click at [664, 439] on button "Next image" at bounding box center [668, 444] width 50 height 66
click at [672, 439] on button "Next image" at bounding box center [668, 444] width 50 height 66
click at [657, 442] on button "Next image" at bounding box center [668, 444] width 50 height 66
click at [662, 31] on button "Close lightbox" at bounding box center [659, 21] width 33 height 29
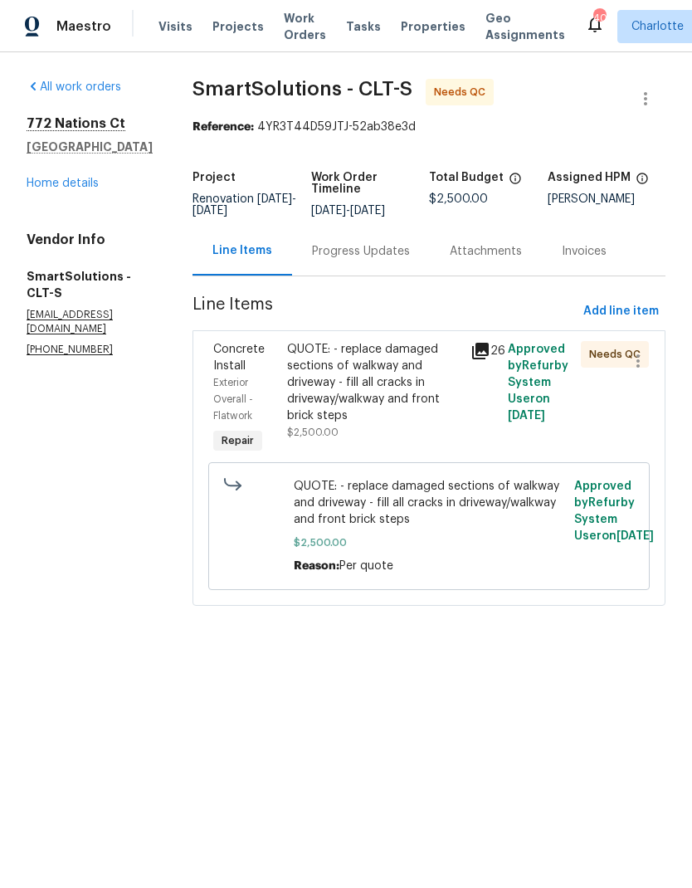
click at [30, 186] on link "Home details" at bounding box center [63, 184] width 72 height 12
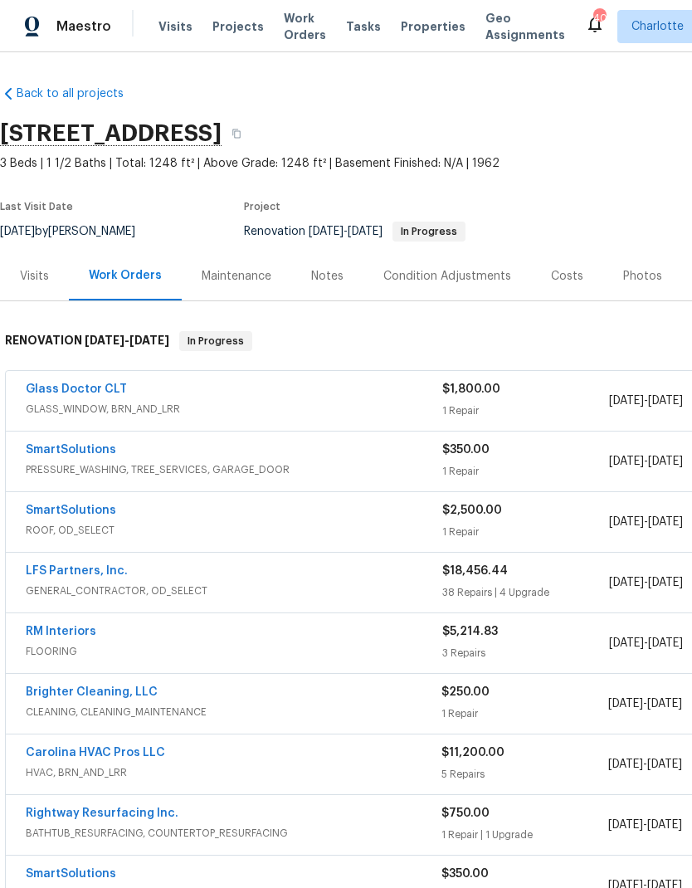
click at [136, 817] on link "Rightway Resurfacing Inc." at bounding box center [102, 814] width 153 height 12
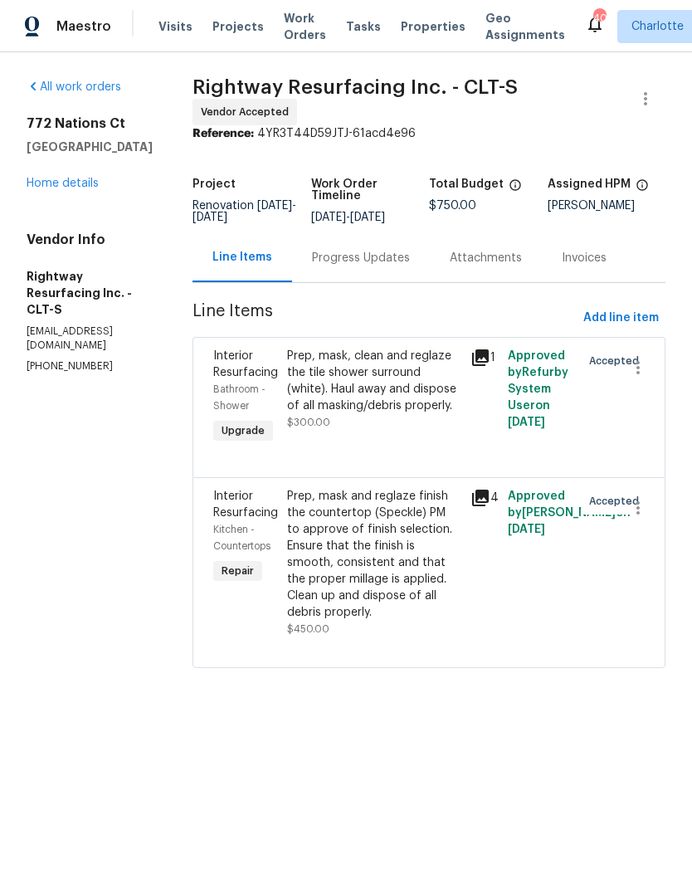
click at [395, 262] on div "Progress Updates" at bounding box center [361, 258] width 98 height 17
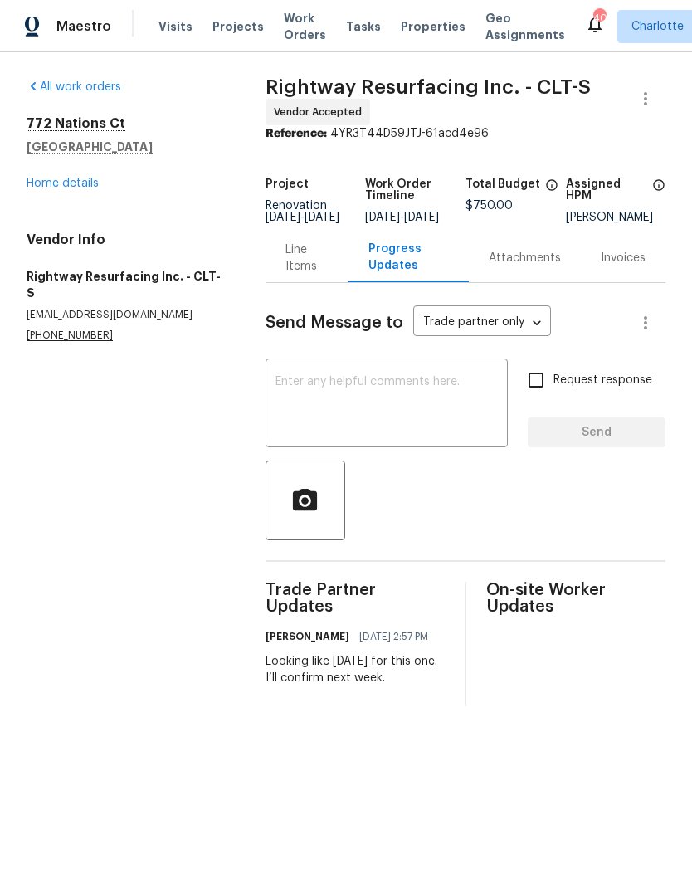
click at [37, 188] on link "Home details" at bounding box center [63, 184] width 72 height 12
